Goal: Find specific page/section: Find specific page/section

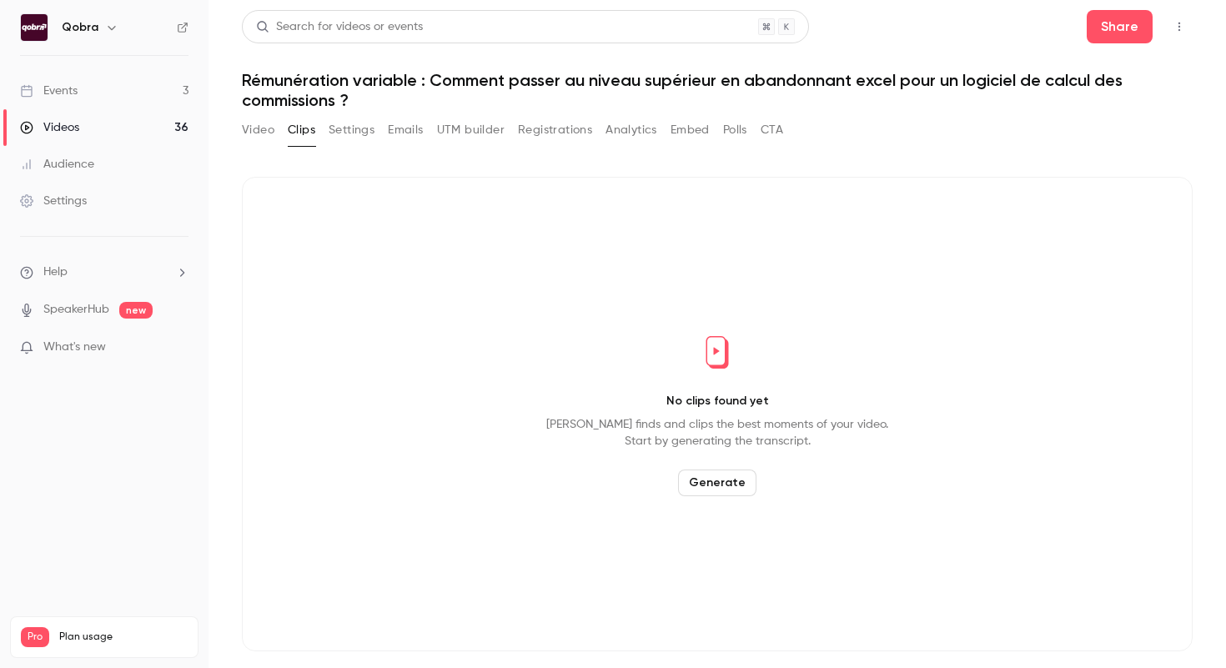
click at [95, 73] on link "Events 3" at bounding box center [104, 91] width 209 height 37
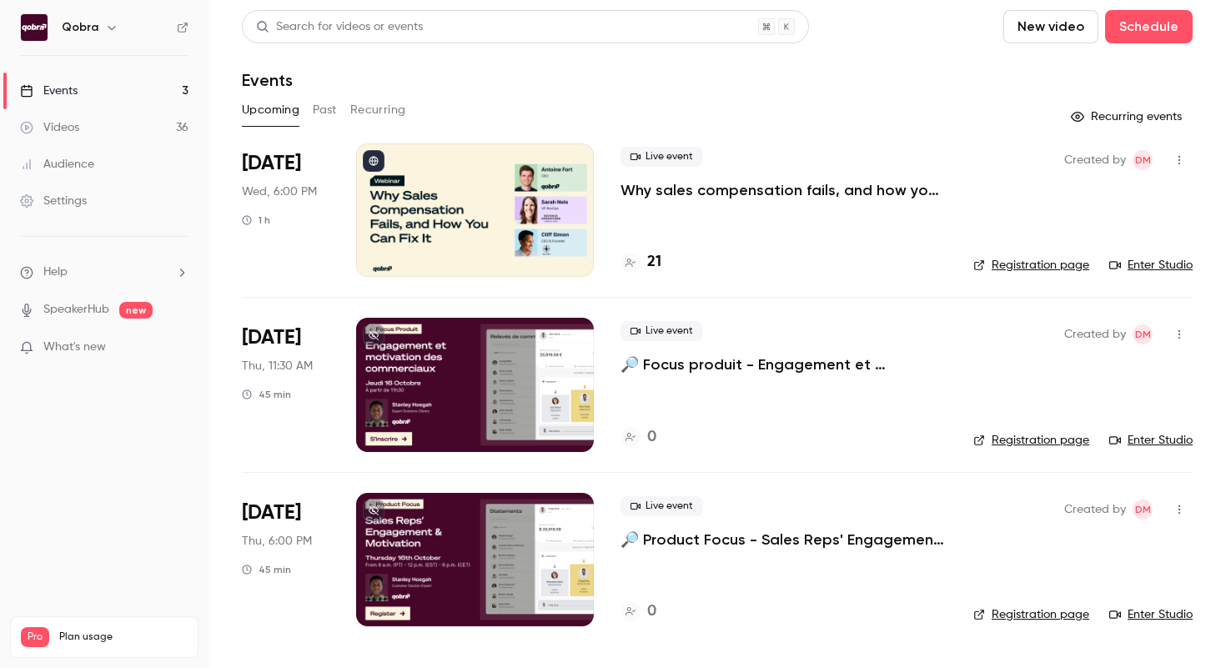
click at [659, 264] on h4 "21" at bounding box center [654, 262] width 14 height 23
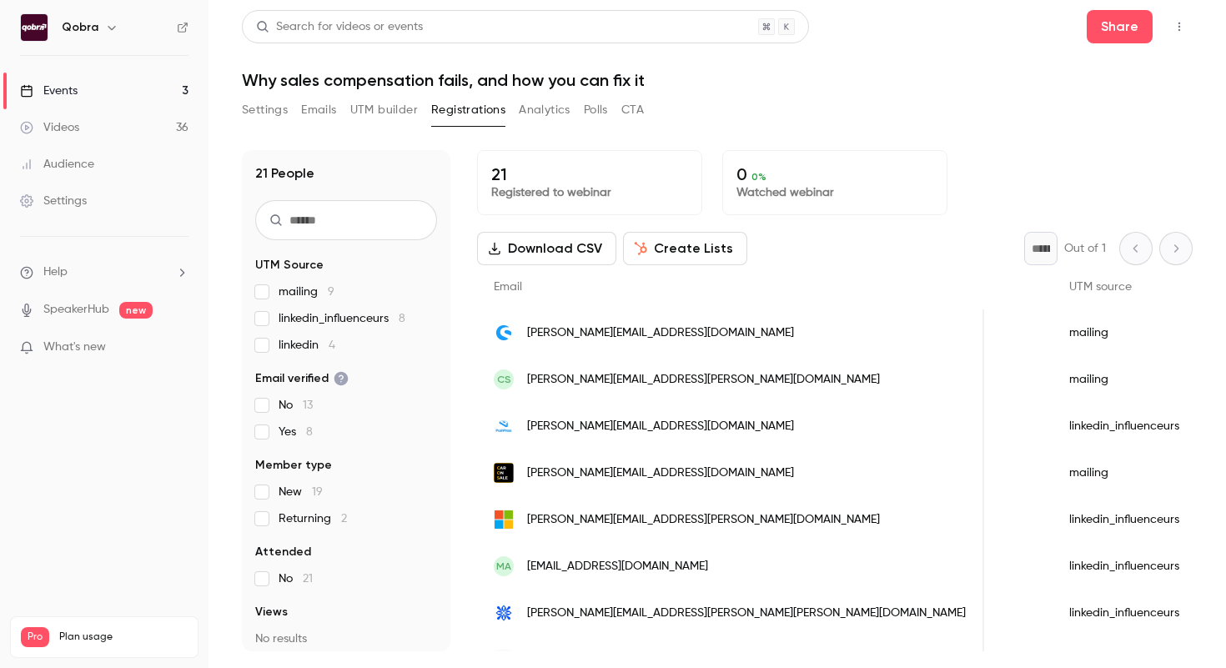
scroll to position [0, 694]
